Goal: Check status: Check status

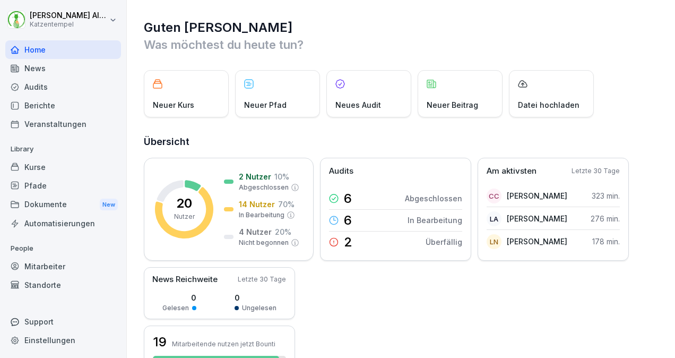
click at [52, 263] on div "Mitarbeiter" at bounding box center [63, 266] width 116 height 19
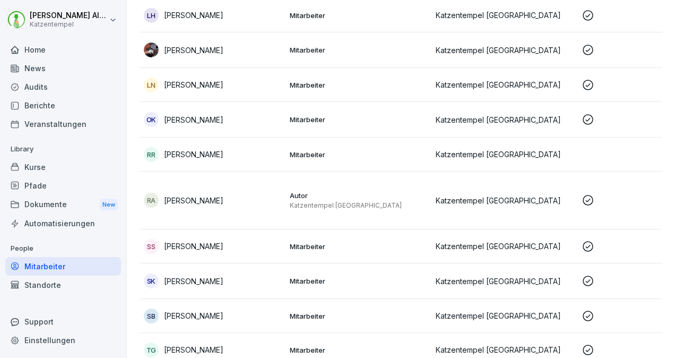
scroll to position [431, 0]
click at [266, 288] on td "SK [PERSON_NAME]" at bounding box center [213, 281] width 146 height 36
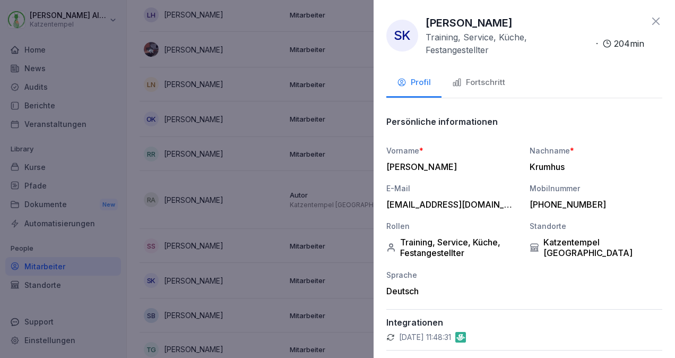
click at [467, 91] on button "Fortschritt" at bounding box center [479, 83] width 74 height 29
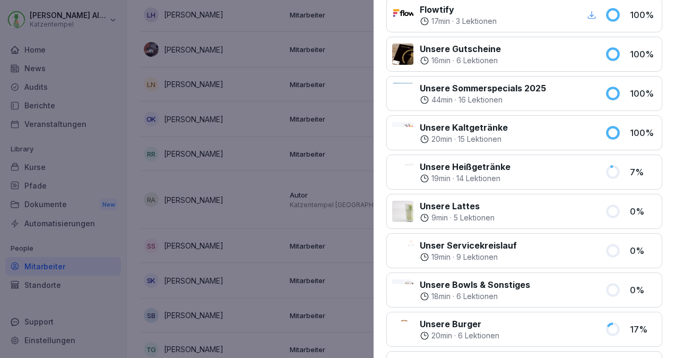
scroll to position [0, 0]
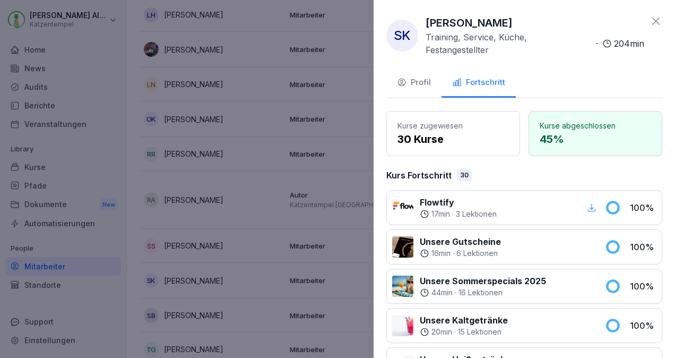
click at [651, 21] on icon at bounding box center [656, 21] width 13 height 13
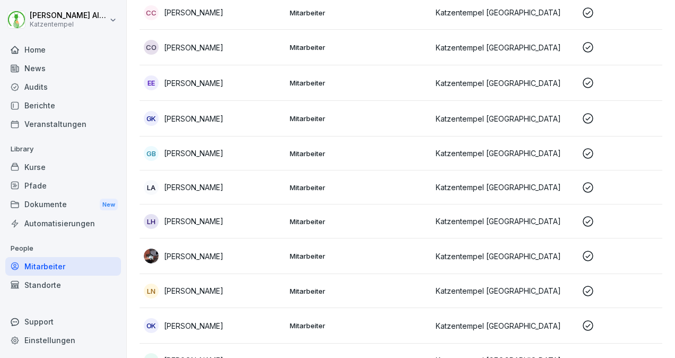
scroll to position [224, 0]
click at [235, 157] on div "GB [PERSON_NAME]" at bounding box center [213, 154] width 138 height 15
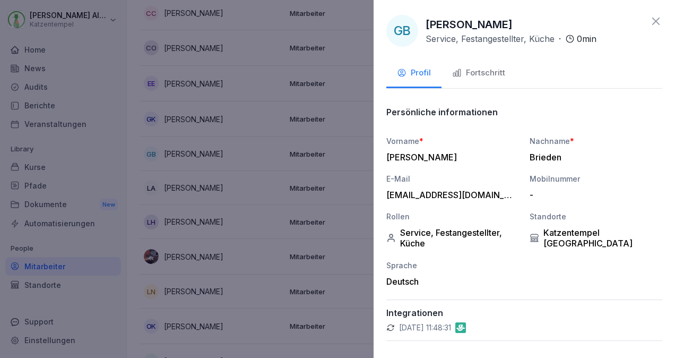
click at [485, 75] on div "Fortschritt" at bounding box center [478, 73] width 53 height 12
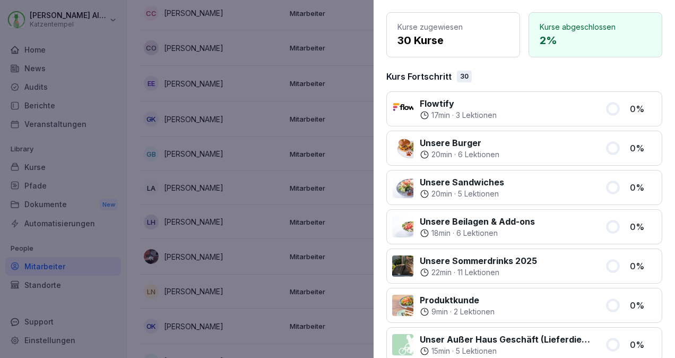
scroll to position [0, 0]
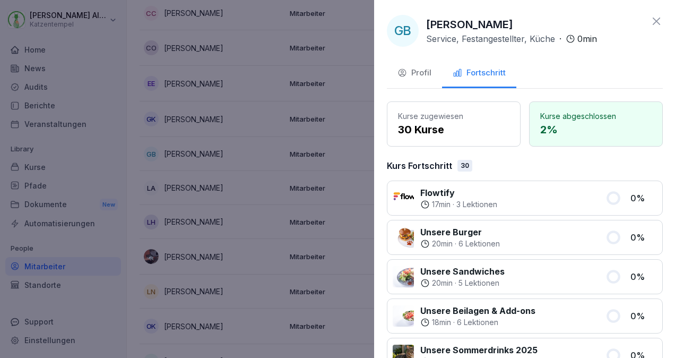
click at [128, 106] on div at bounding box center [337, 179] width 675 height 358
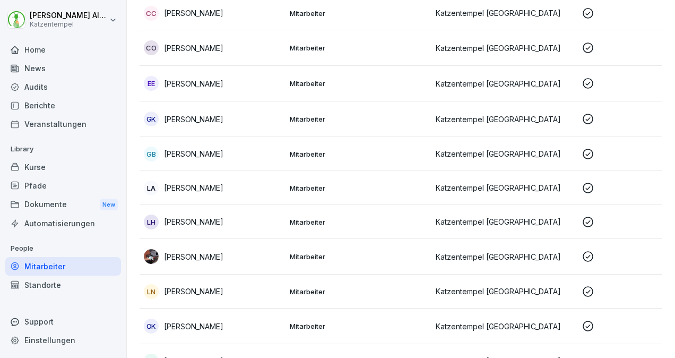
click at [318, 142] on td "Mitarbeiter" at bounding box center [359, 154] width 146 height 34
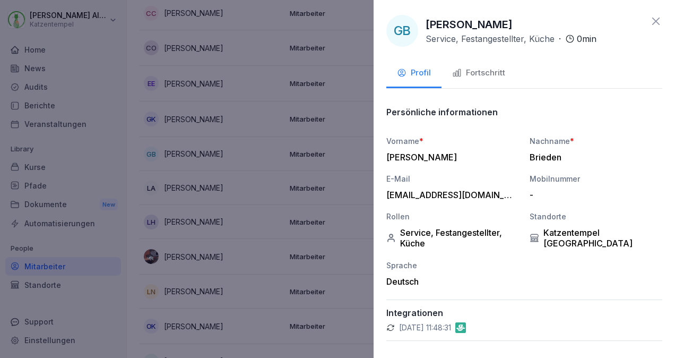
click at [481, 70] on div "Fortschritt" at bounding box center [478, 73] width 53 height 12
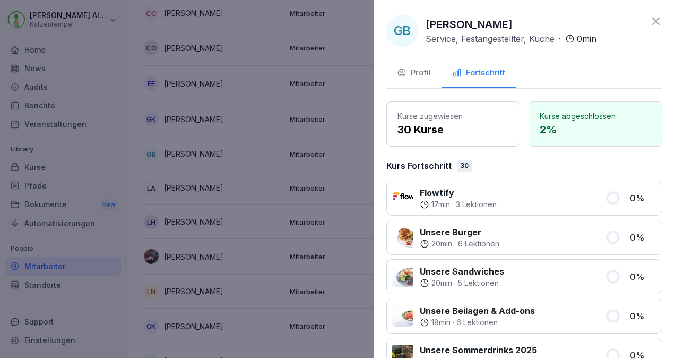
click at [653, 20] on icon at bounding box center [656, 21] width 7 height 7
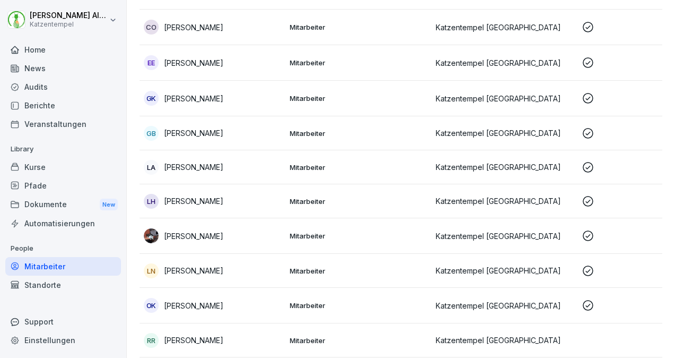
scroll to position [243, 0]
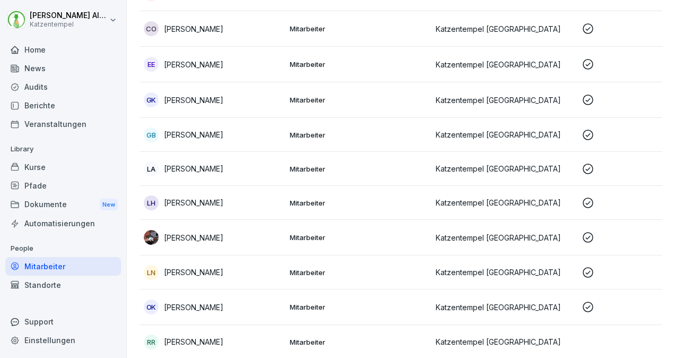
click at [498, 76] on td "Katzentempel [GEOGRAPHIC_DATA]" at bounding box center [505, 65] width 146 height 36
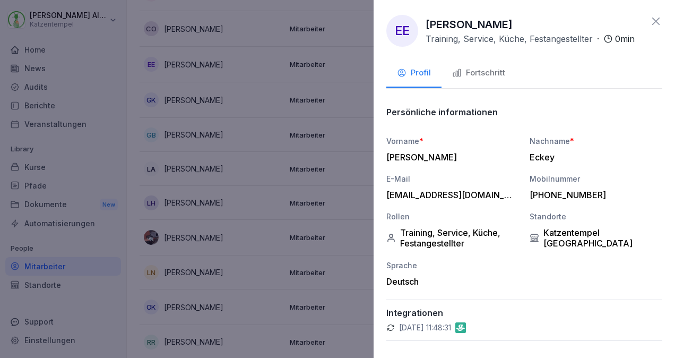
click at [482, 88] on button "Fortschritt" at bounding box center [479, 73] width 74 height 29
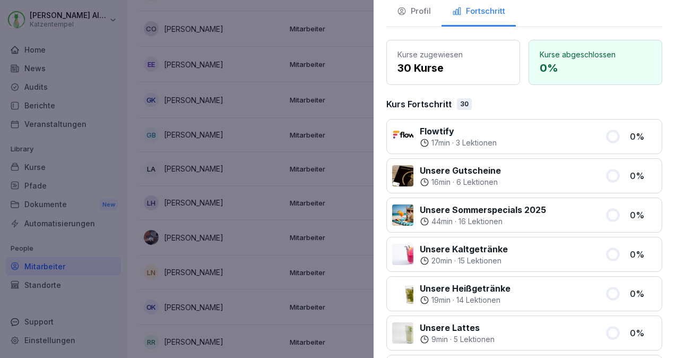
scroll to position [0, 0]
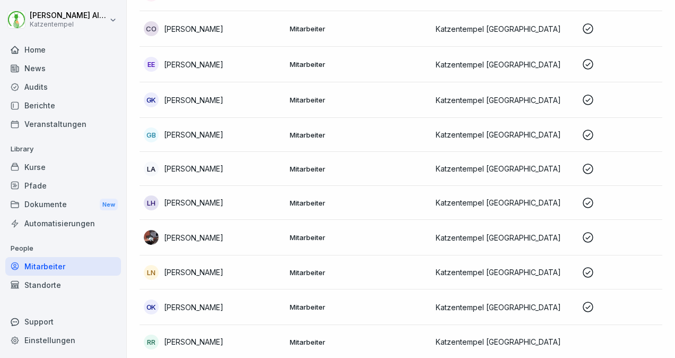
click at [347, 15] on div at bounding box center [337, 179] width 675 height 358
